Goal: Obtain resource: Download file/media

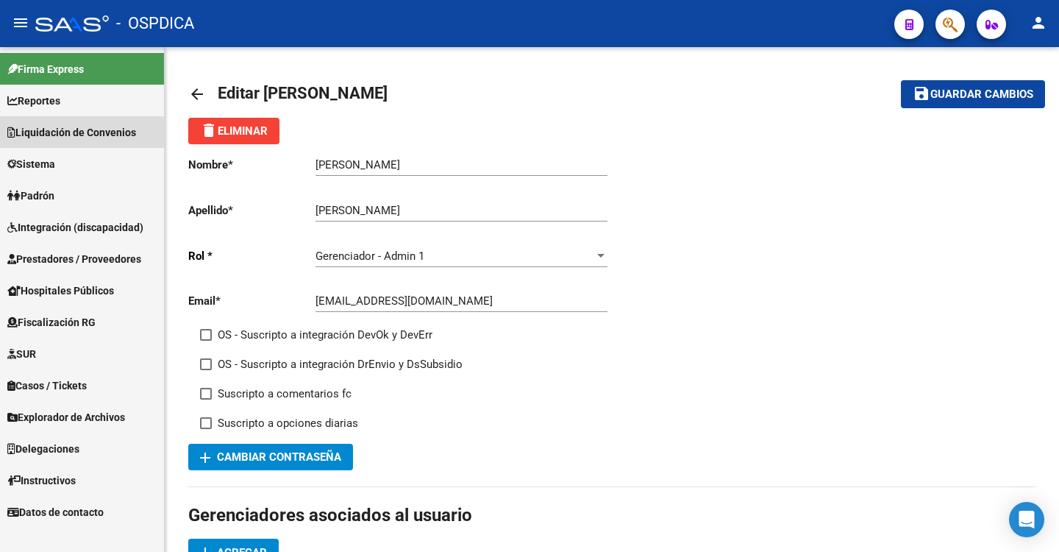
click at [61, 133] on span "Liquidación de Convenios" at bounding box center [71, 132] width 129 height 16
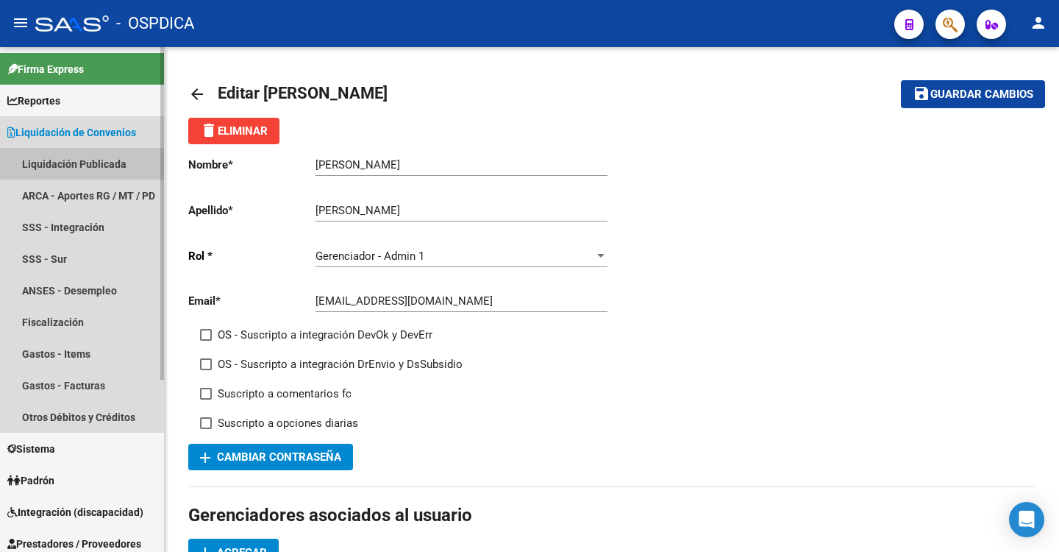
click at [33, 157] on link "Liquidación Publicada" at bounding box center [82, 164] width 164 height 32
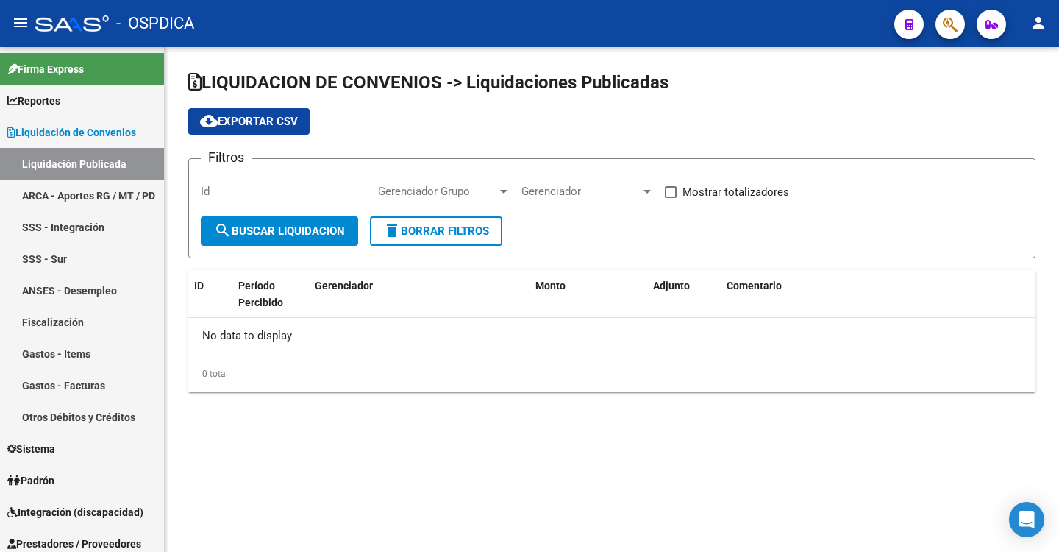
checkbox input "true"
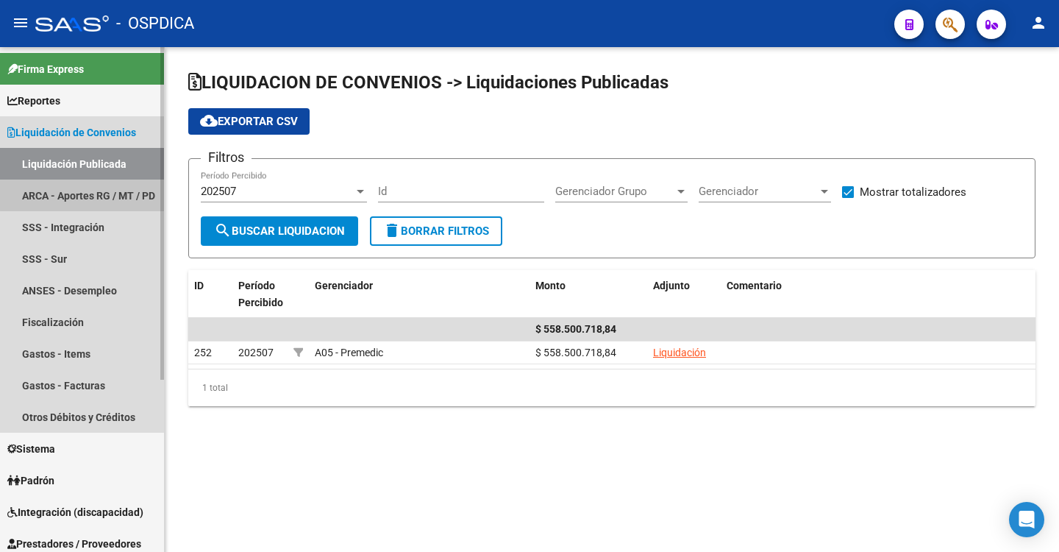
click at [93, 190] on link "ARCA - Aportes RG / MT / PD" at bounding box center [82, 195] width 164 height 32
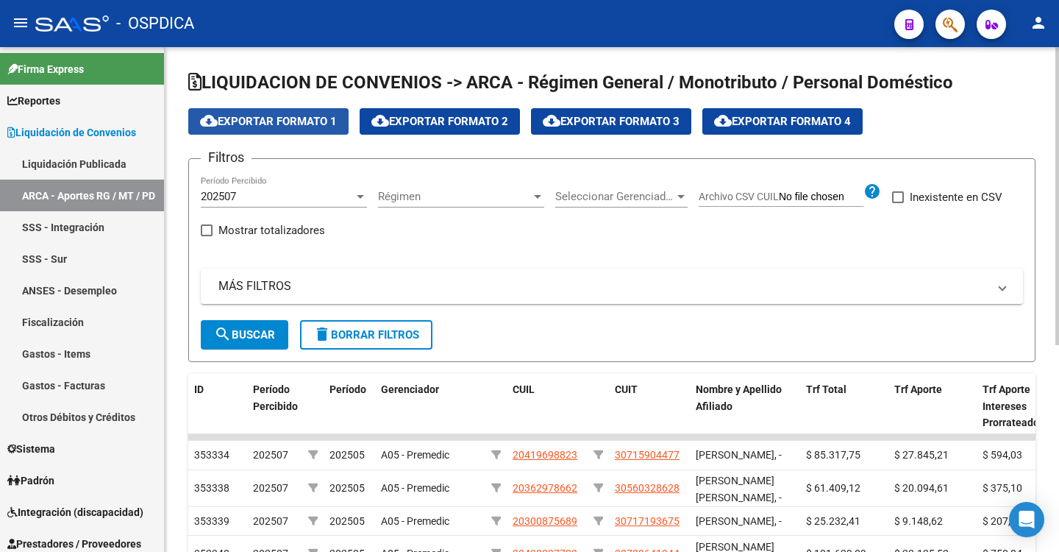
click at [286, 124] on span "cloud_download Exportar Formato 1" at bounding box center [268, 121] width 137 height 13
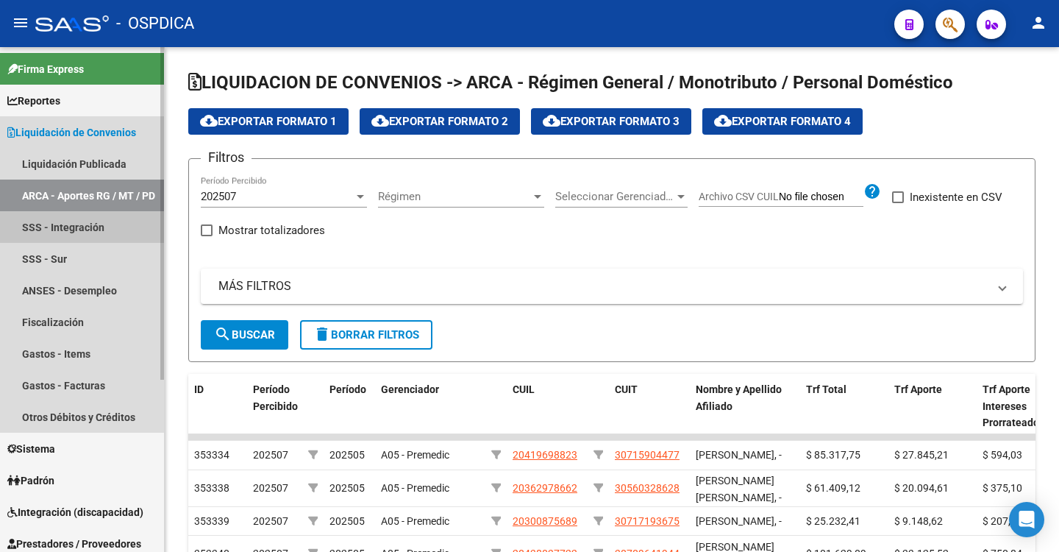
click at [40, 229] on link "SSS - Integración" at bounding box center [82, 227] width 164 height 32
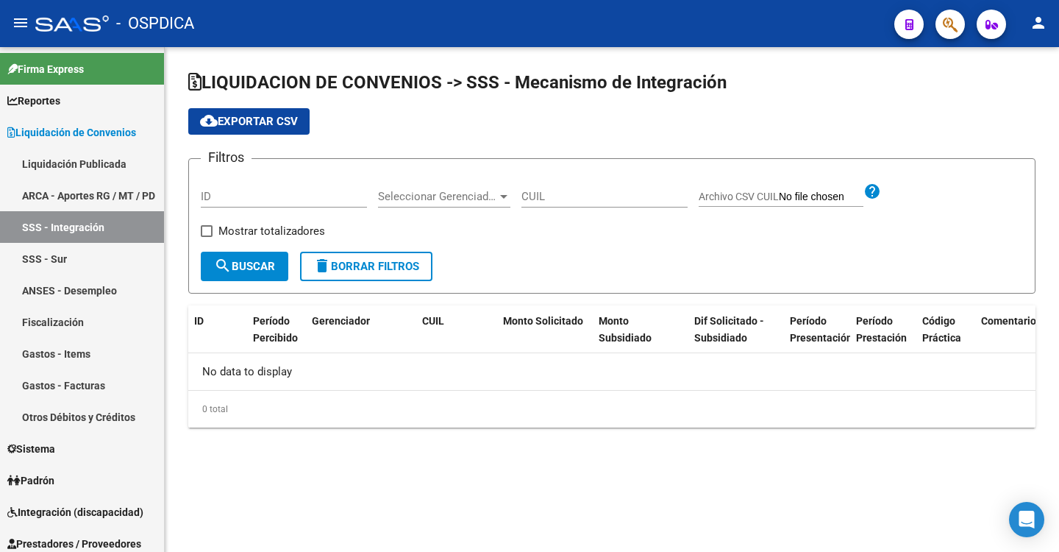
checkbox input "true"
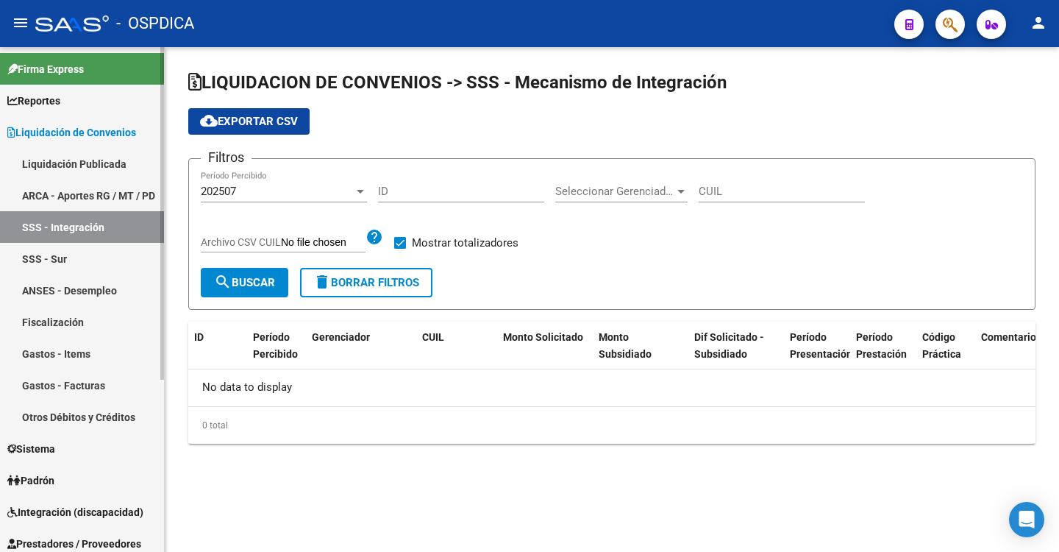
click at [55, 288] on link "ANSES - Desempleo" at bounding box center [82, 290] width 164 height 32
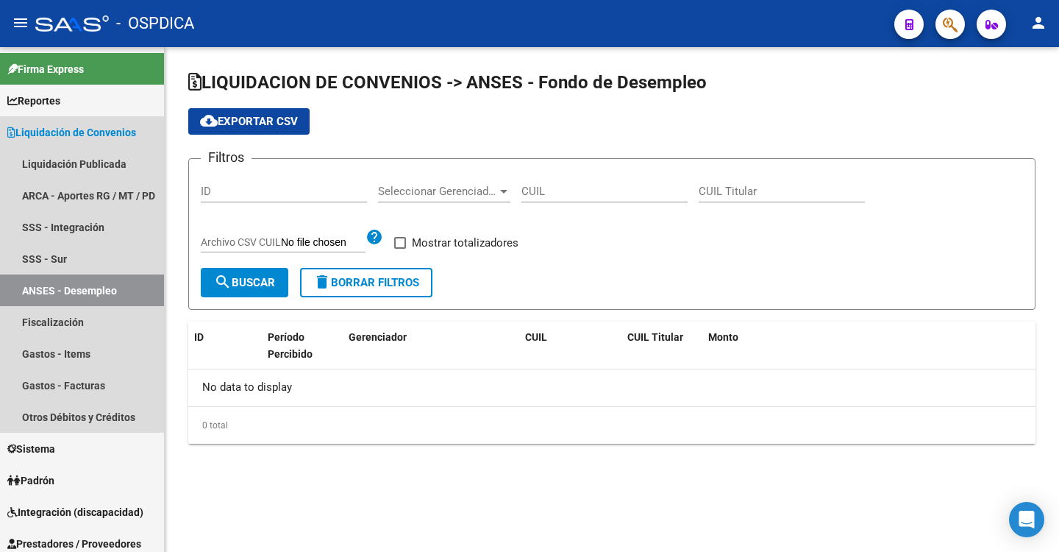
checkbox input "true"
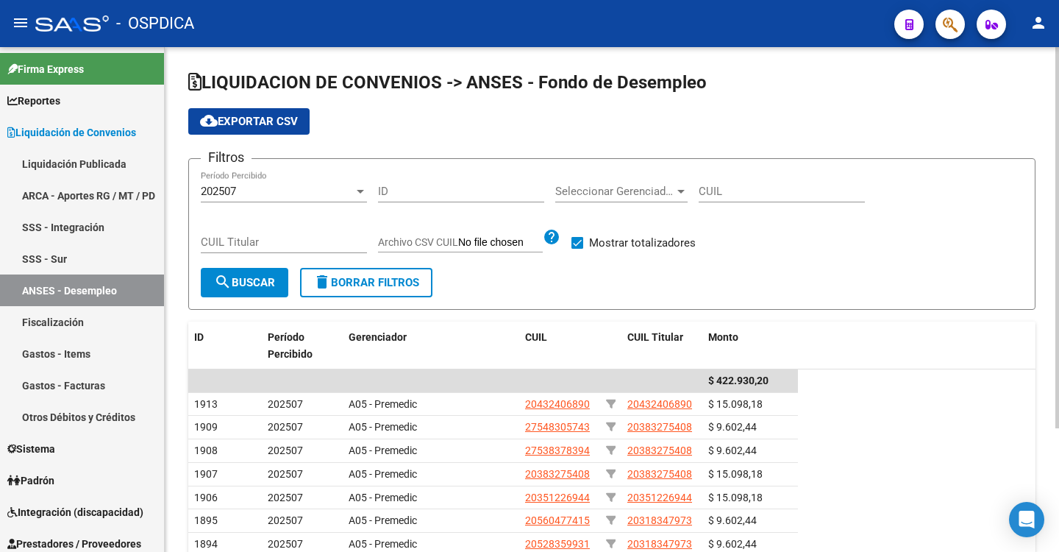
click at [257, 126] on span "cloud_download Exportar CSV" at bounding box center [249, 121] width 98 height 13
click at [63, 313] on link "Fiscalización" at bounding box center [82, 322] width 164 height 32
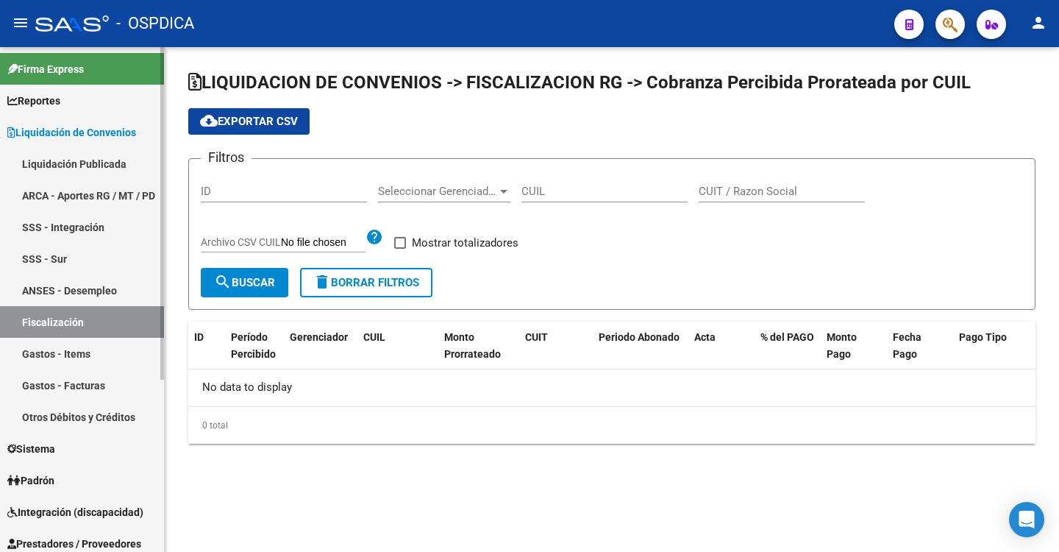
checkbox input "true"
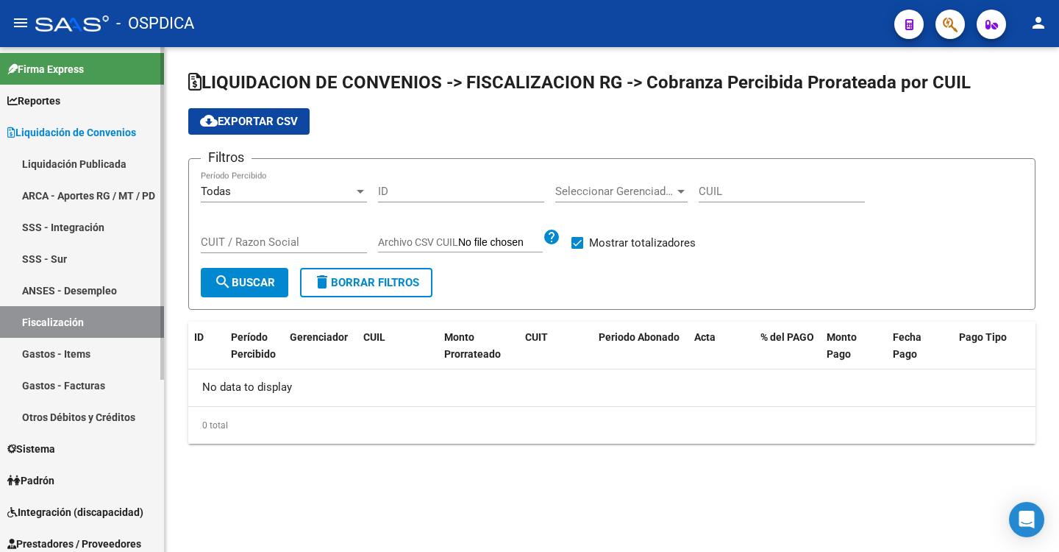
click at [71, 348] on link "Gastos - Items" at bounding box center [82, 354] width 164 height 32
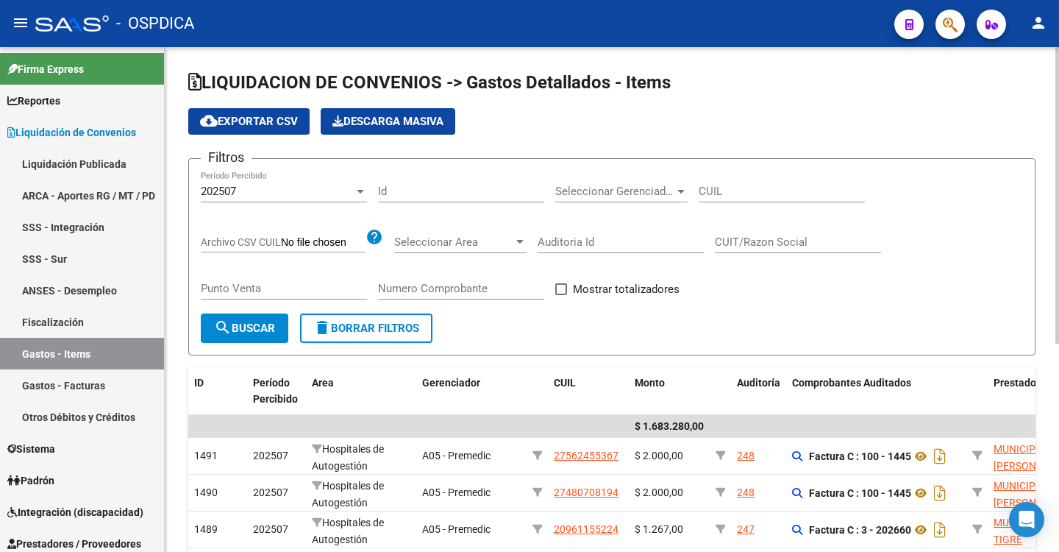
click at [248, 117] on span "cloud_download Exportar CSV" at bounding box center [249, 121] width 98 height 13
click at [77, 380] on link "Gastos - Facturas" at bounding box center [82, 385] width 164 height 32
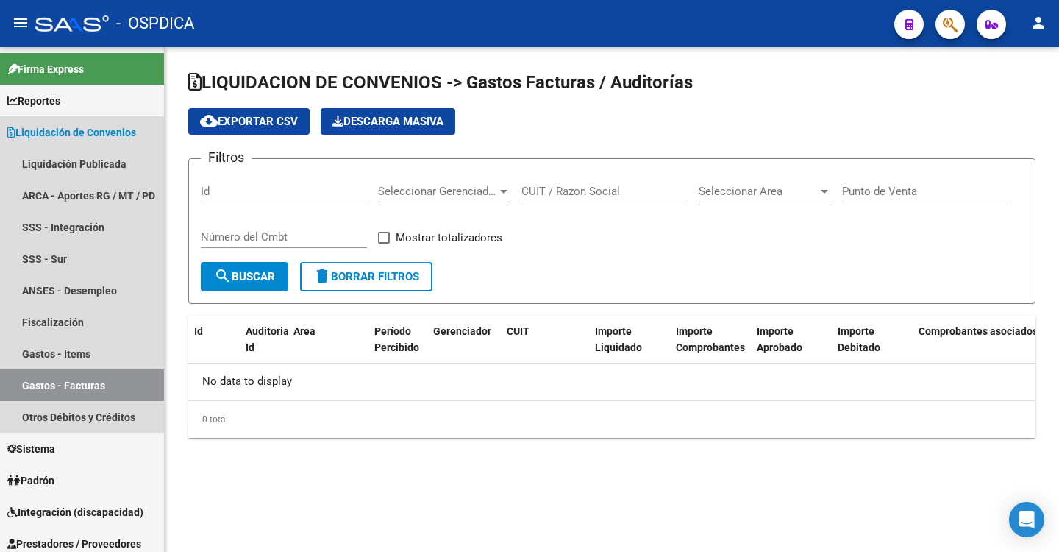
checkbox input "true"
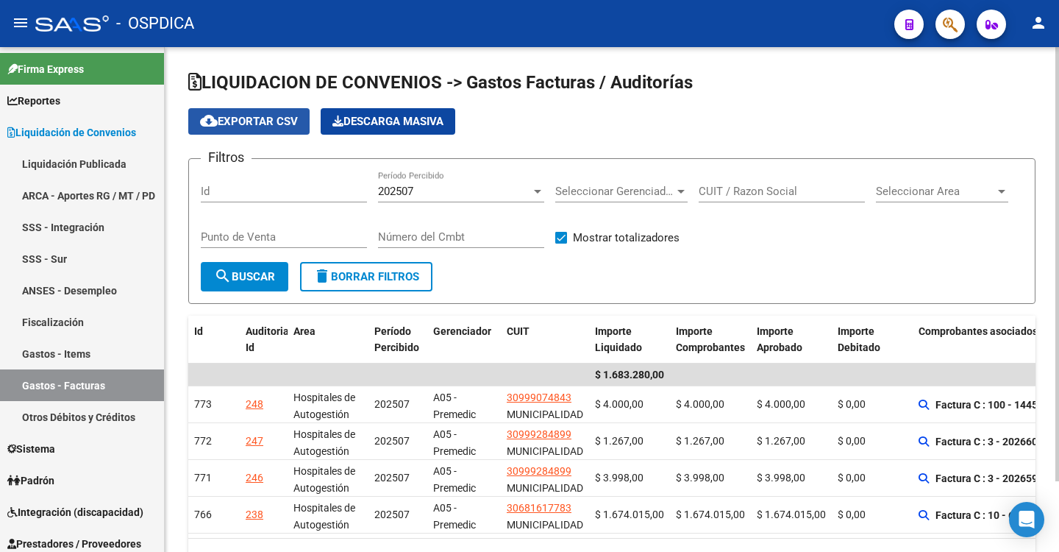
click at [255, 124] on span "cloud_download Exportar CSV" at bounding box center [249, 121] width 98 height 13
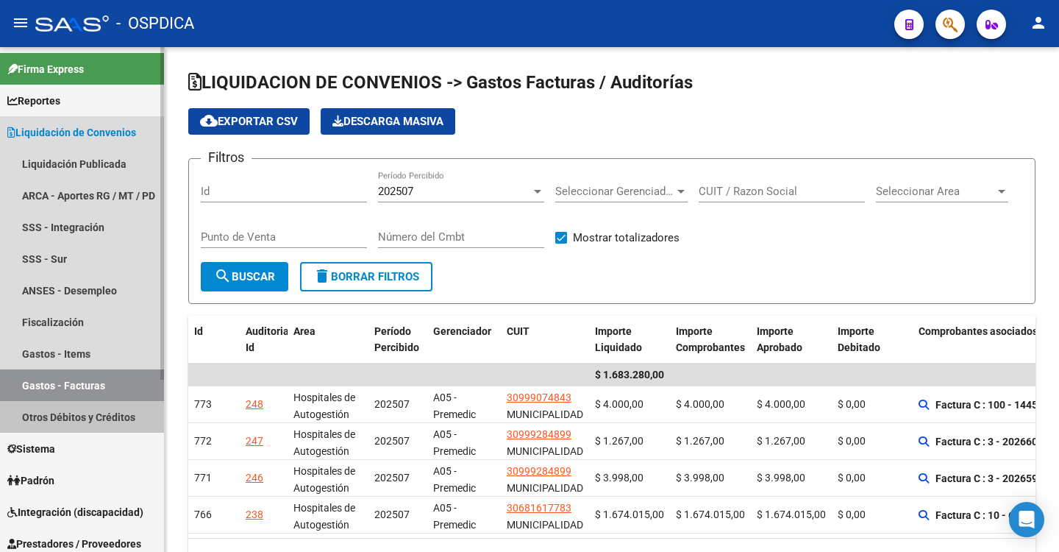
click at [89, 409] on link "Otros Débitos y Créditos" at bounding box center [82, 417] width 164 height 32
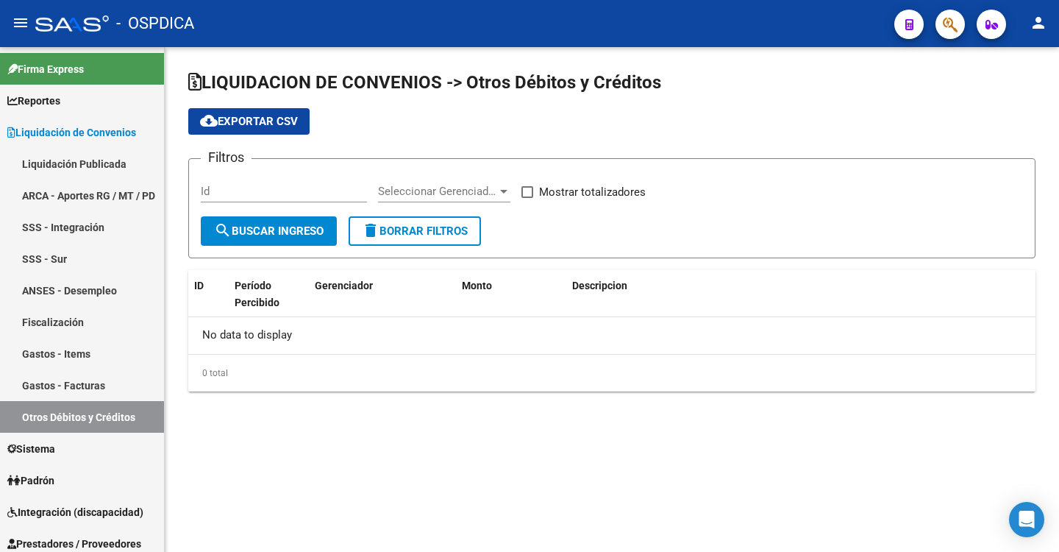
checkbox input "true"
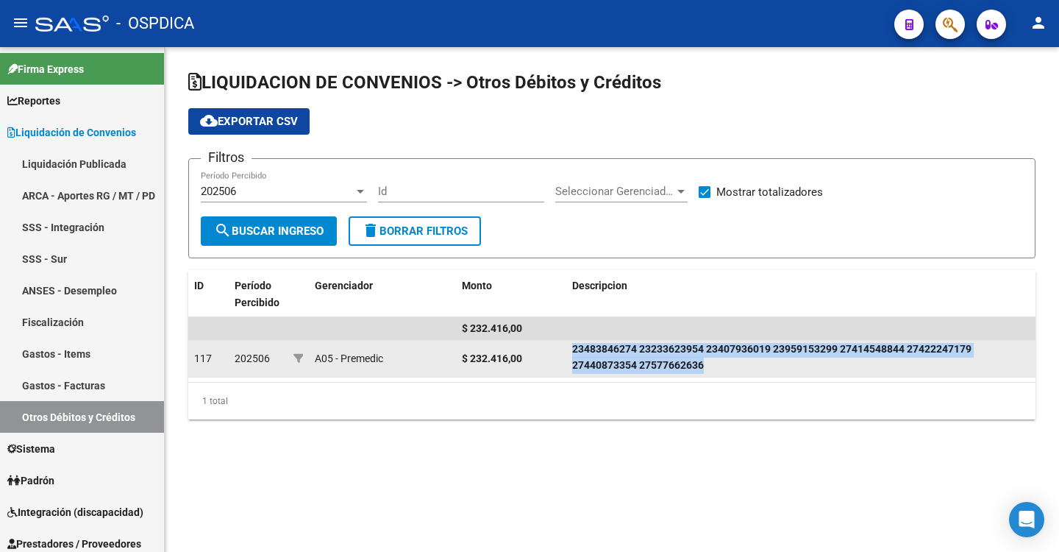
scroll to position [1, 0]
drag, startPoint x: 573, startPoint y: 349, endPoint x: 699, endPoint y: 362, distance: 127.1
click at [958, 374] on datatable-body-cell "Desempleo 202502/202503: 20181408368 23483846274 23233623954 23407936019 239591…" at bounding box center [800, 359] width 469 height 36
copy strong "Desempleo 202502/202503: 20181408368 23483846274 23233623954 23407936019 239591…"
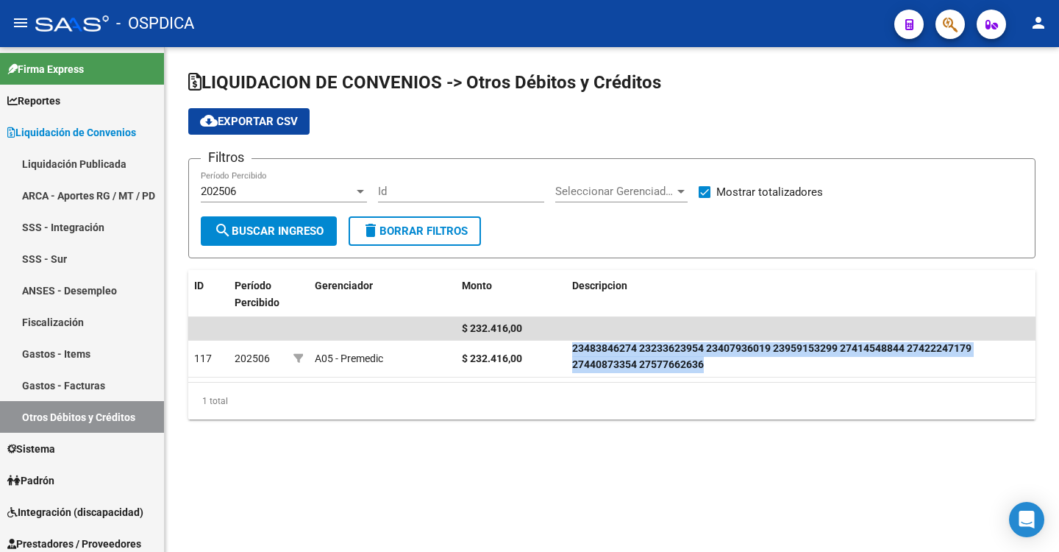
click at [235, 113] on button "cloud_download Exportar CSV" at bounding box center [248, 121] width 121 height 26
